Goal: Task Accomplishment & Management: Manage account settings

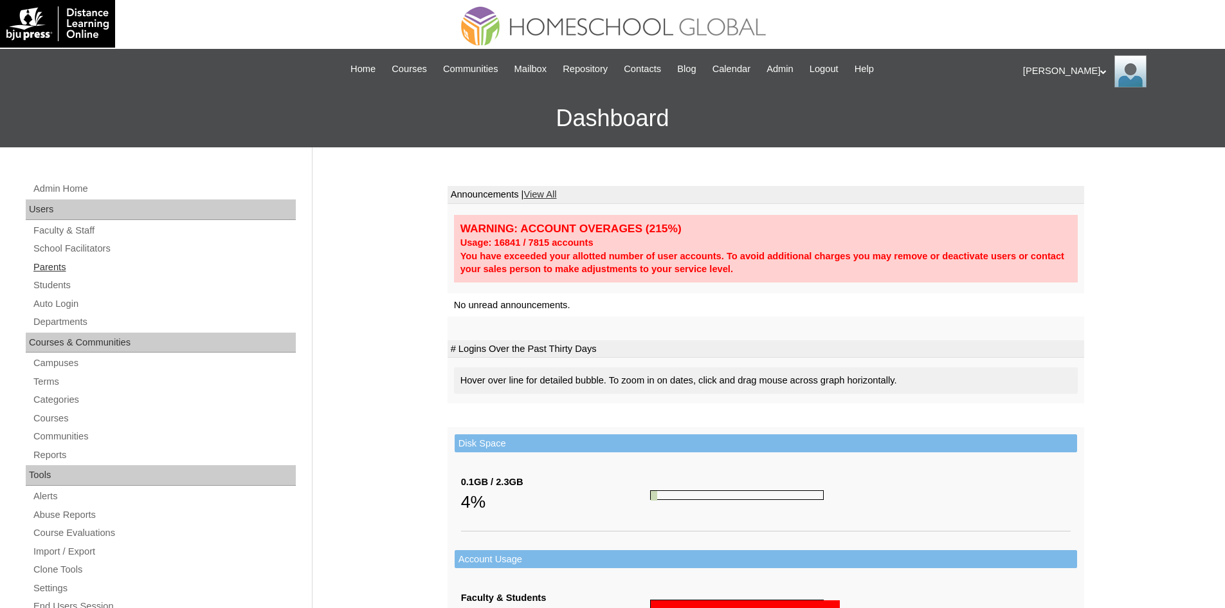
click at [52, 271] on link "Parents" at bounding box center [164, 267] width 264 height 16
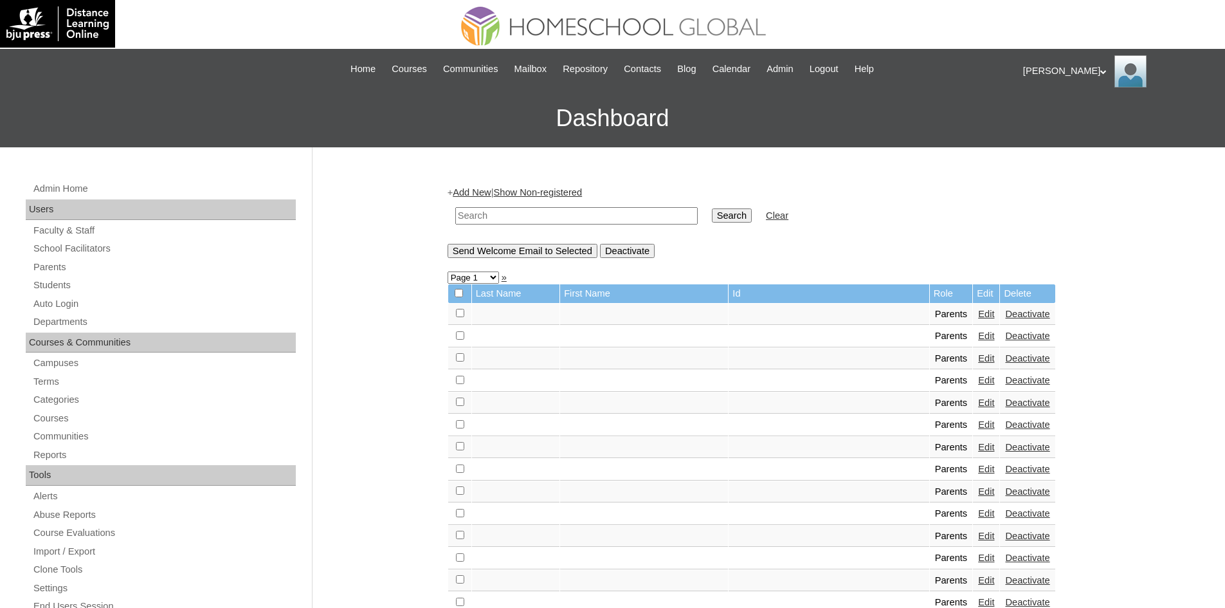
click at [519, 212] on input "text" at bounding box center [576, 215] width 242 height 17
paste input "MHP0010-TECHPH2022"
type input "MHP0010-TECHPH2022"
click at [712, 213] on input "Search" at bounding box center [732, 215] width 40 height 14
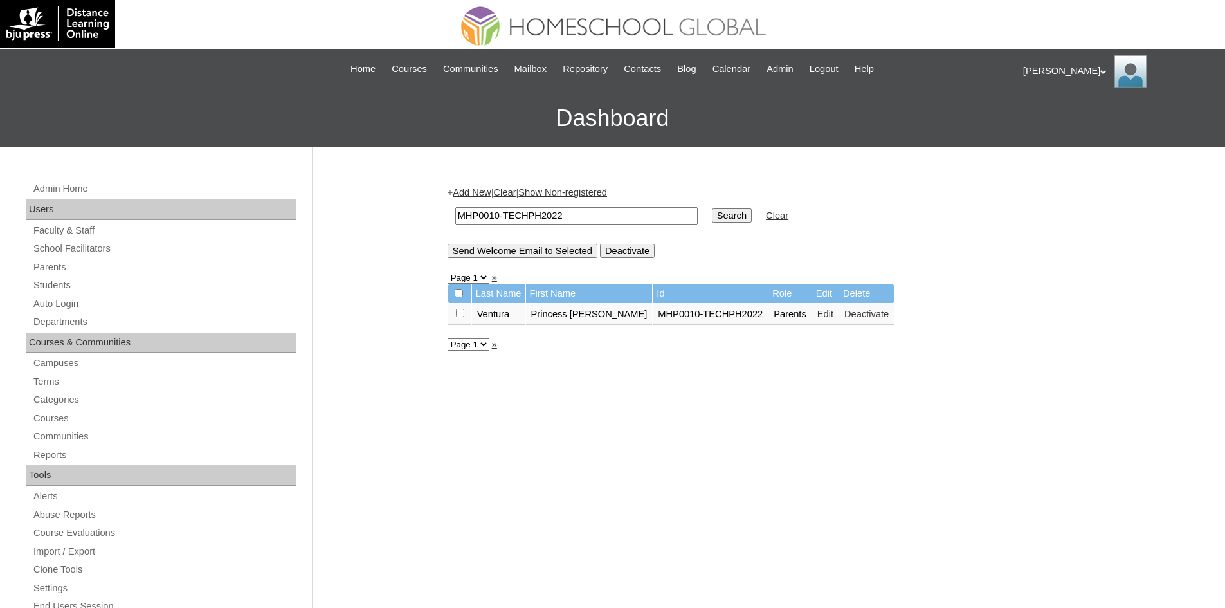
click at [817, 317] on link "Edit" at bounding box center [825, 314] width 16 height 10
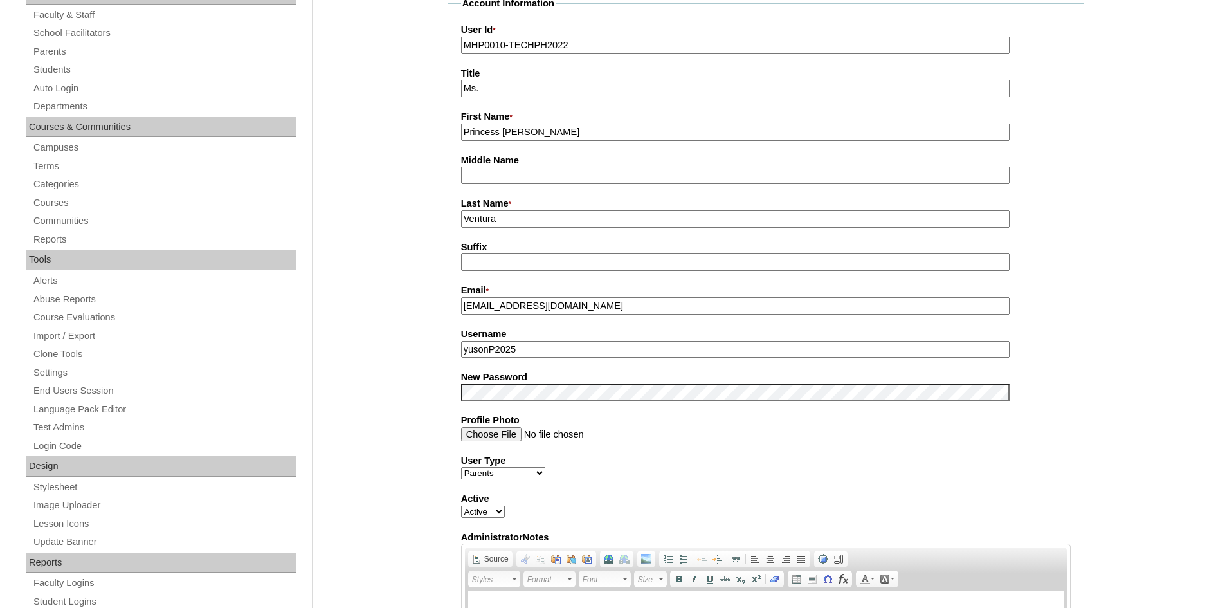
scroll to position [321, 0]
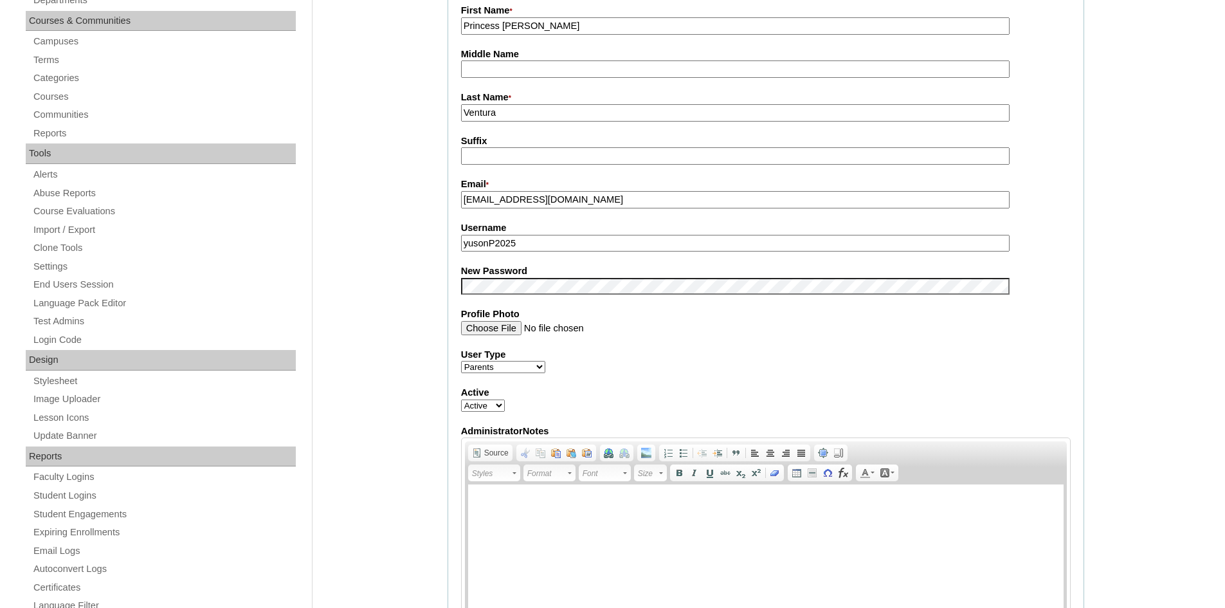
click at [509, 246] on input "yusonP2025" at bounding box center [735, 243] width 548 height 17
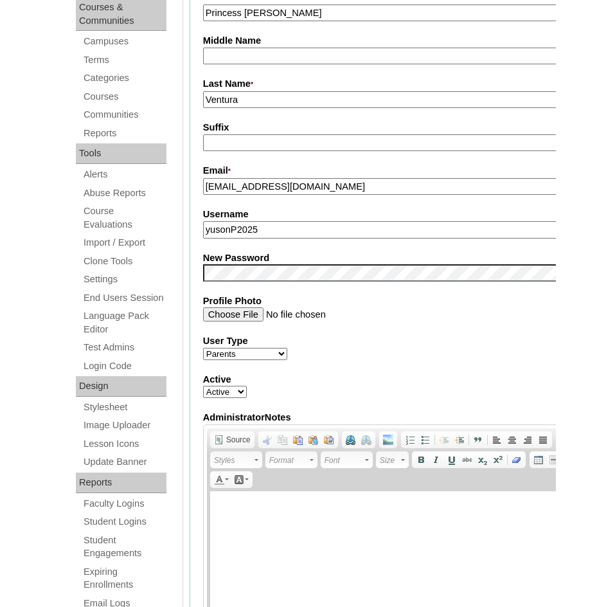
scroll to position [337, 0]
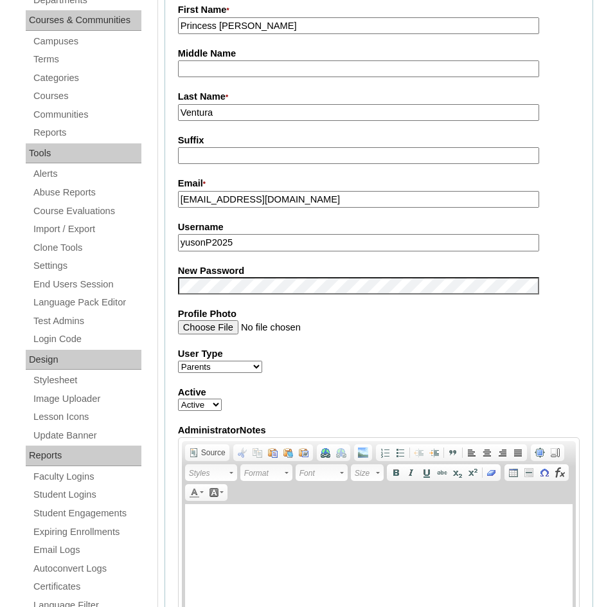
click at [211, 245] on input "yusonP2025" at bounding box center [359, 242] width 362 height 17
paste input "ramosfa2023"
type input "ramosfa2023"
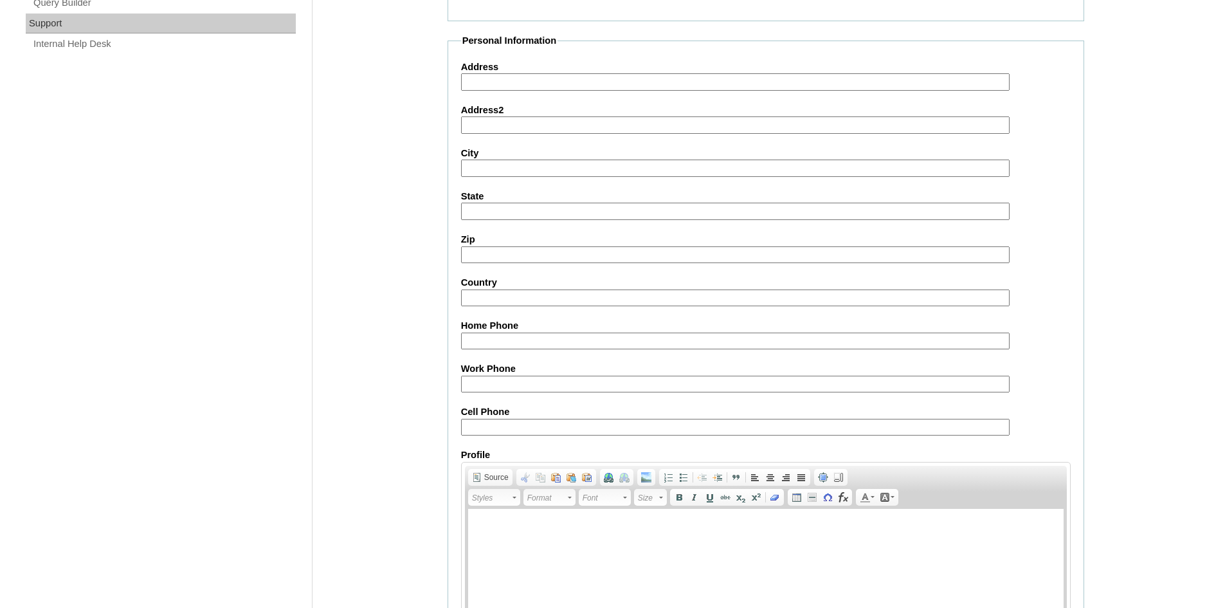
scroll to position [1081, 0]
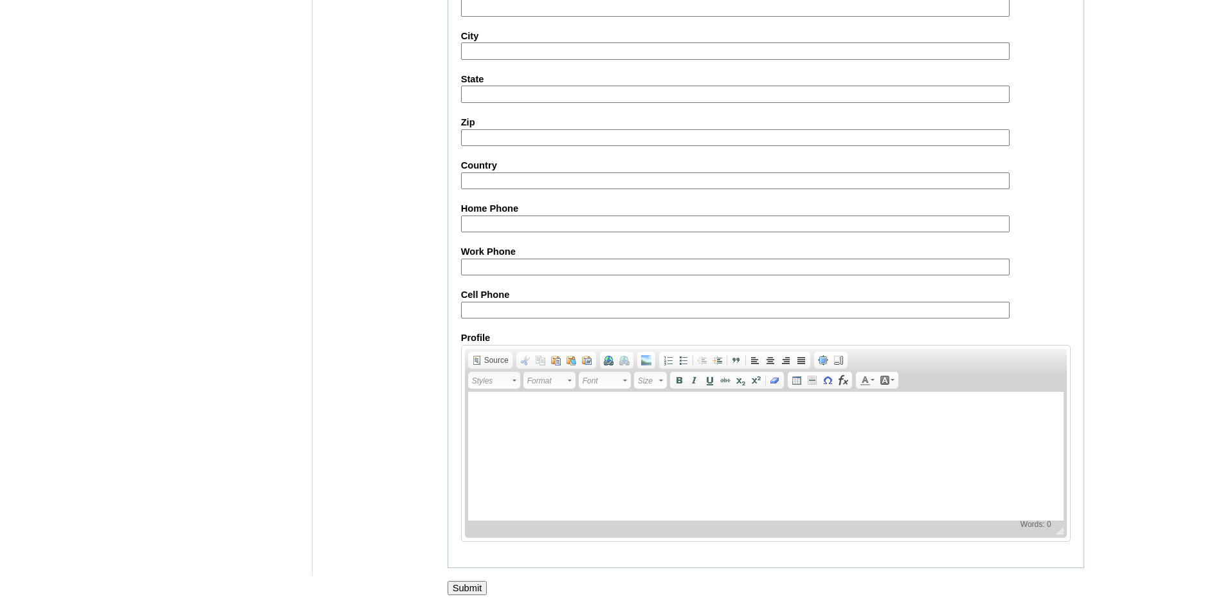
click at [478, 582] on input "Submit" at bounding box center [467, 588] width 40 height 14
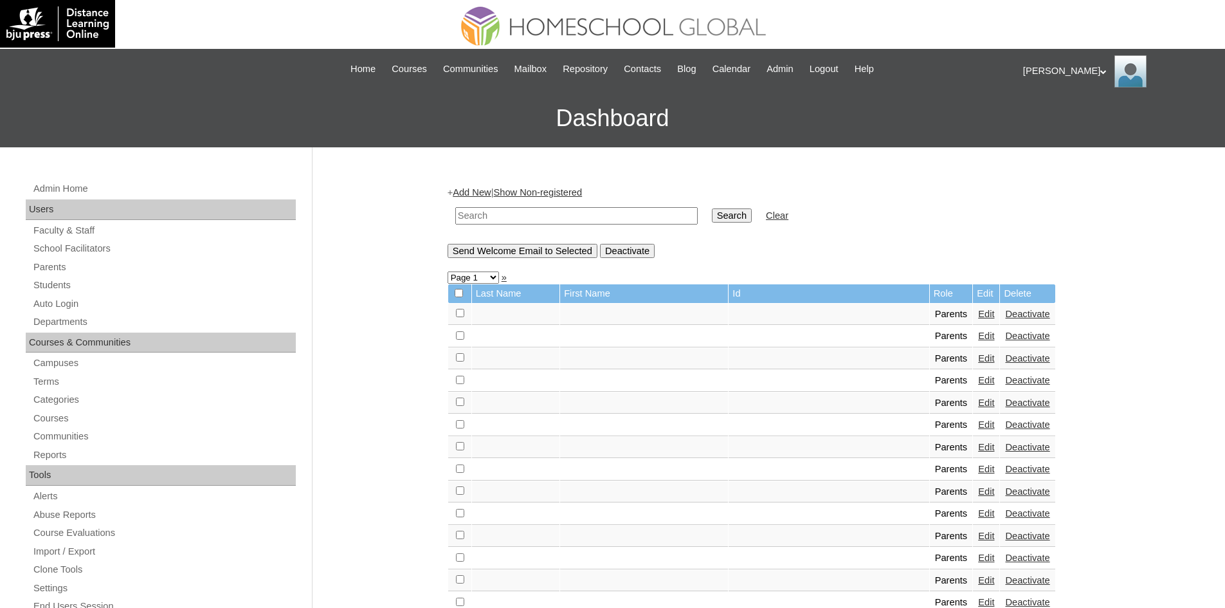
click at [1038, 68] on div "[PERSON_NAME] My Profile My Settings Logout" at bounding box center [1117, 71] width 189 height 32
click at [1052, 121] on span "Logout" at bounding box center [1046, 121] width 26 height 10
